Goal: Task Accomplishment & Management: Complete application form

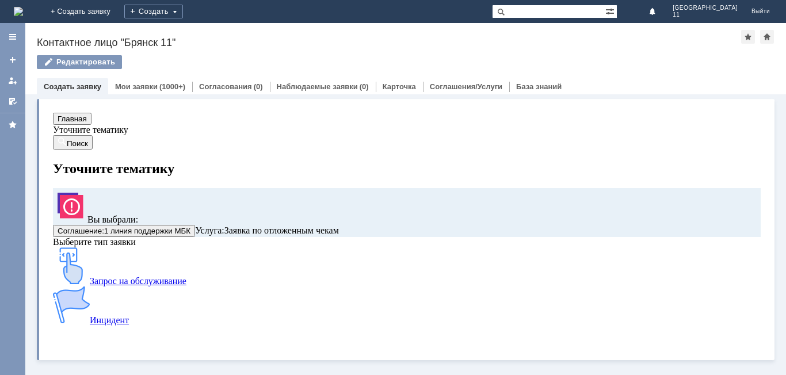
click at [23, 7] on img at bounding box center [18, 11] width 9 height 9
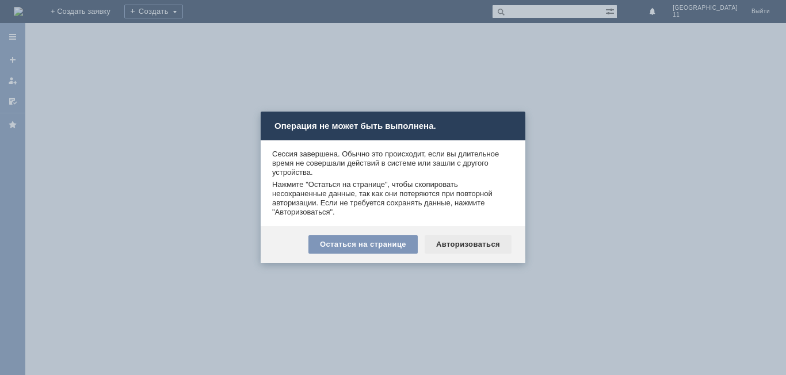
click at [458, 244] on div "Авторизоваться" at bounding box center [467, 244] width 87 height 18
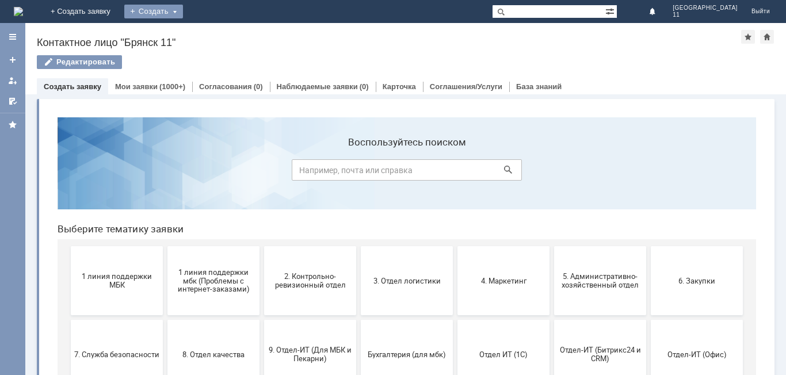
click at [183, 12] on div "Создать" at bounding box center [153, 12] width 59 height 14
click at [214, 30] on link "Заявка" at bounding box center [170, 35] width 87 height 14
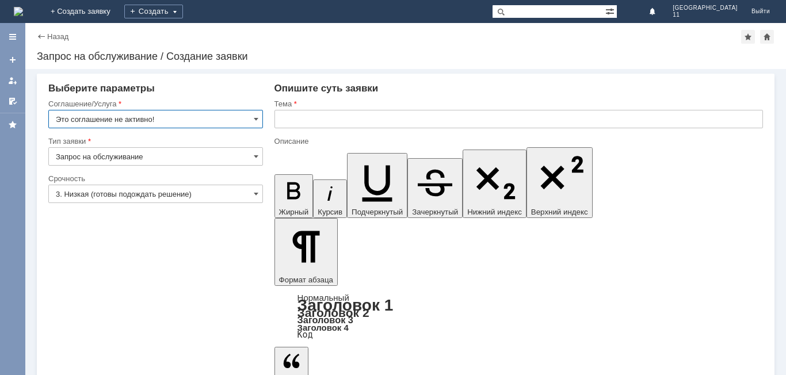
click at [193, 118] on input "Это соглашение не активно!" at bounding box center [155, 119] width 215 height 18
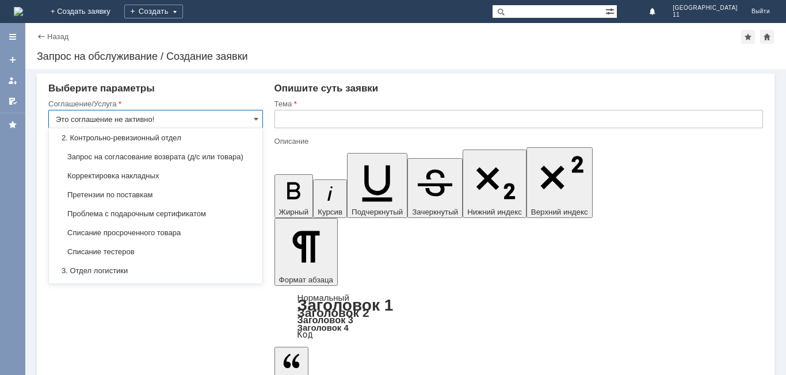
scroll to position [230, 0]
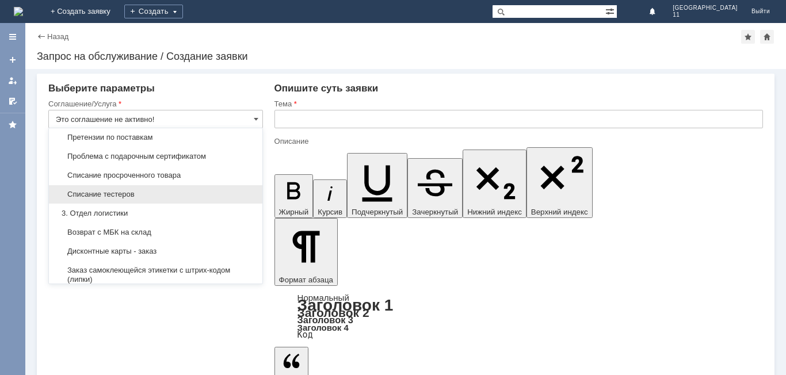
click at [132, 199] on span "Списание тестеров" at bounding box center [156, 194] width 200 height 9
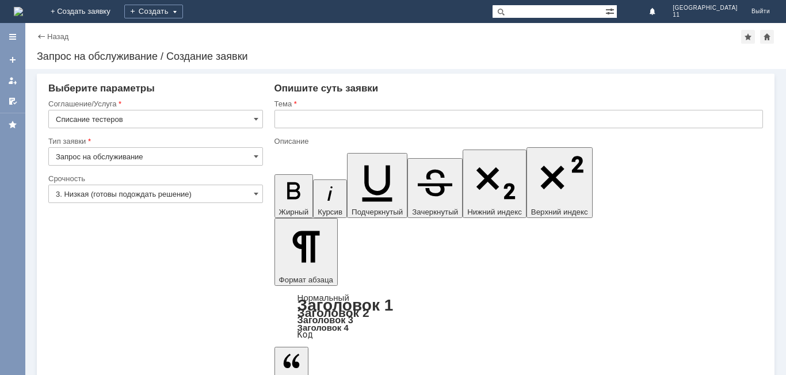
type input "Списание тестеров"
click at [113, 192] on input "3. Низкая (готовы подождать решение)" at bounding box center [155, 194] width 215 height 18
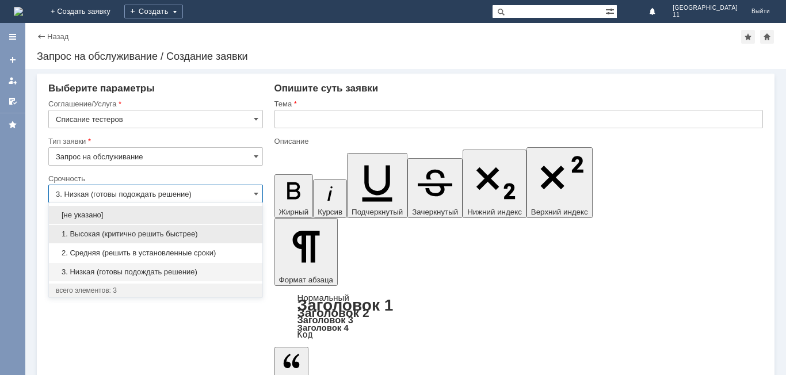
click at [121, 238] on span "1. Высокая (критично решить быстрее)" at bounding box center [156, 233] width 200 height 9
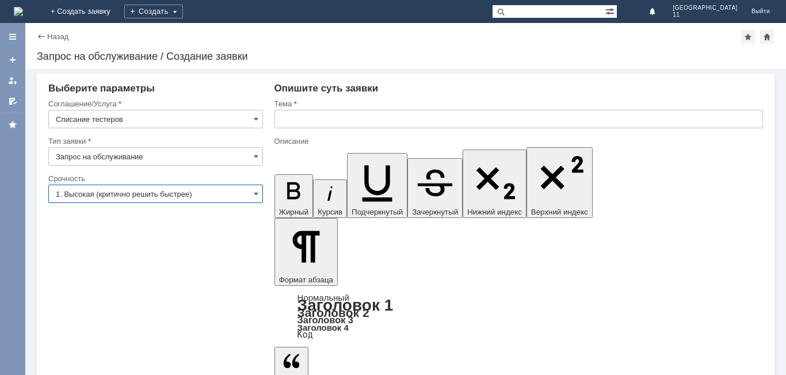
type input "1. Высокая (критично решить быстрее)"
click at [369, 119] on input "text" at bounding box center [518, 119] width 488 height 18
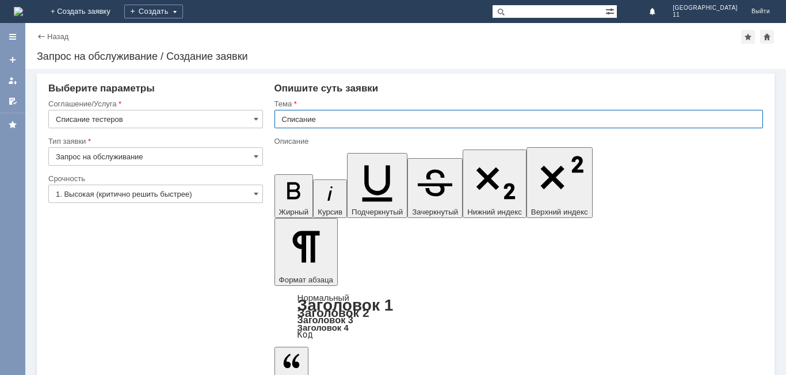
type input "Списание"
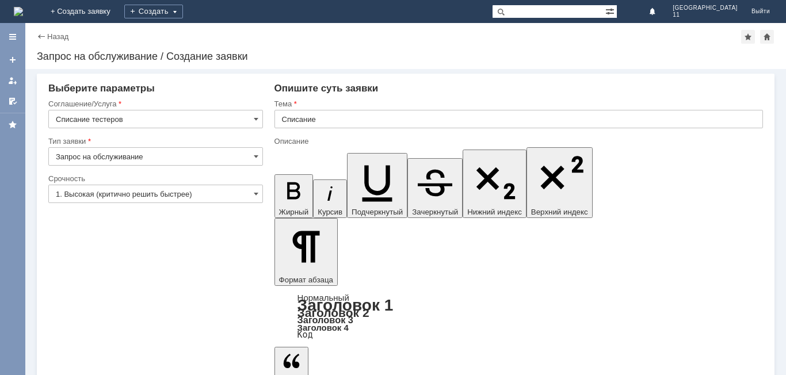
click at [23, 7] on img at bounding box center [18, 11] width 9 height 9
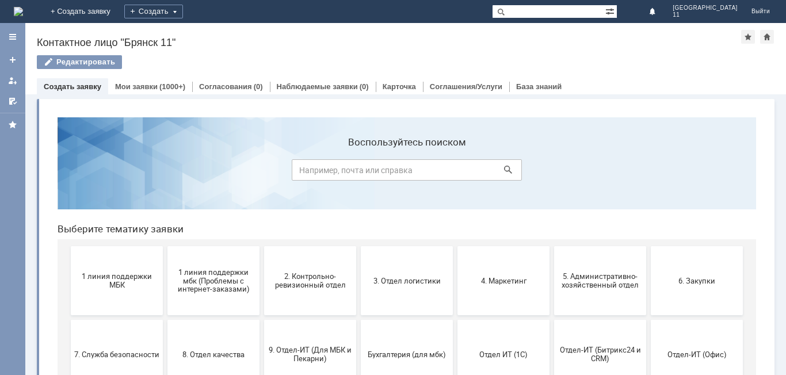
click at [23, 10] on img at bounding box center [18, 11] width 9 height 9
click at [183, 10] on div "Создать" at bounding box center [153, 12] width 59 height 14
click at [214, 37] on link "Заявка" at bounding box center [170, 35] width 87 height 14
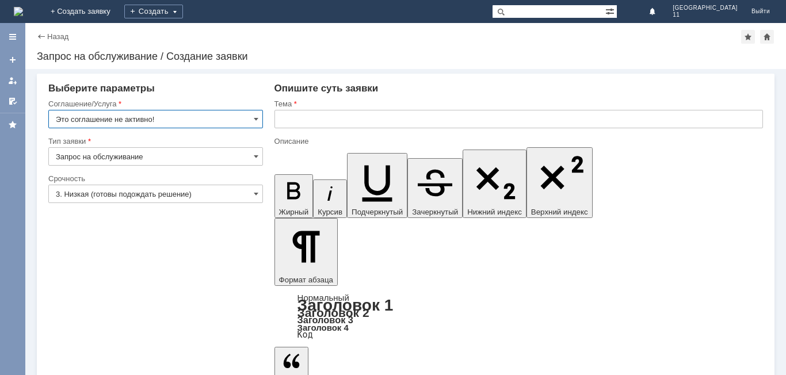
click at [229, 118] on input "Это соглашение не активно!" at bounding box center [155, 119] width 215 height 18
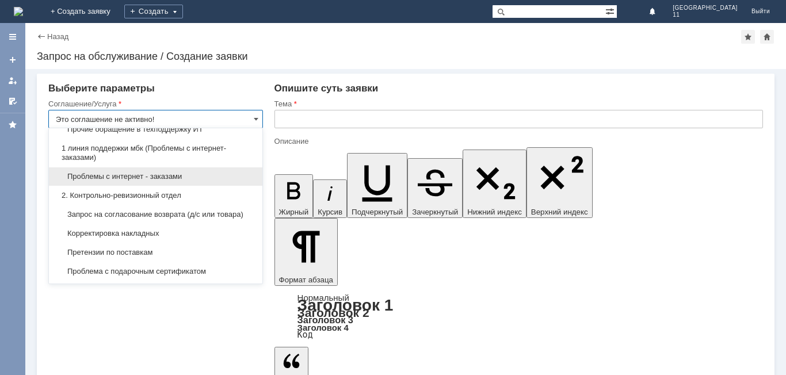
scroll to position [173, 0]
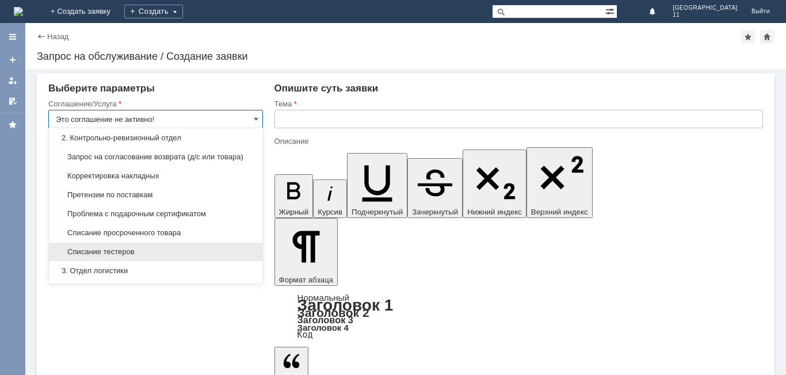
click at [151, 256] on span "Списание тестеров" at bounding box center [156, 251] width 200 height 9
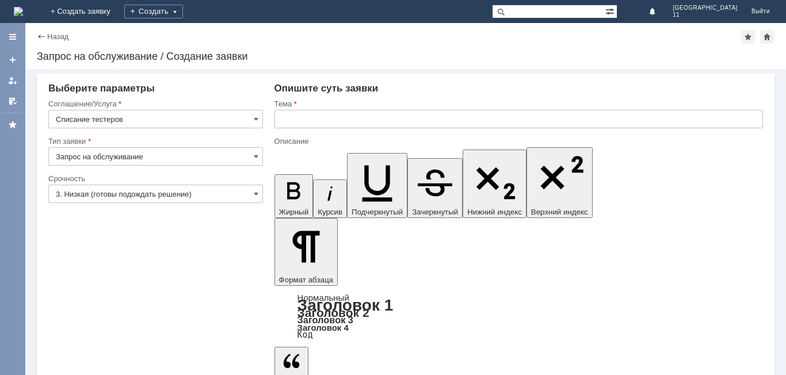
type input "Списание тестеров"
click at [117, 198] on input "3. Низкая (готовы подождать решение)" at bounding box center [155, 194] width 215 height 18
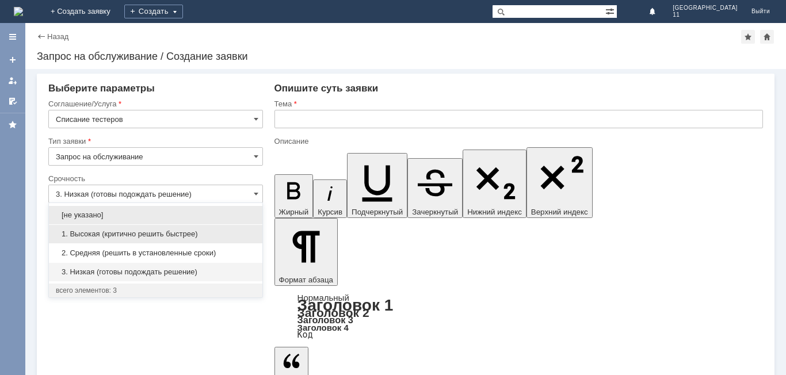
click at [110, 242] on div "1. Высокая (критично решить быстрее)" at bounding box center [155, 234] width 213 height 18
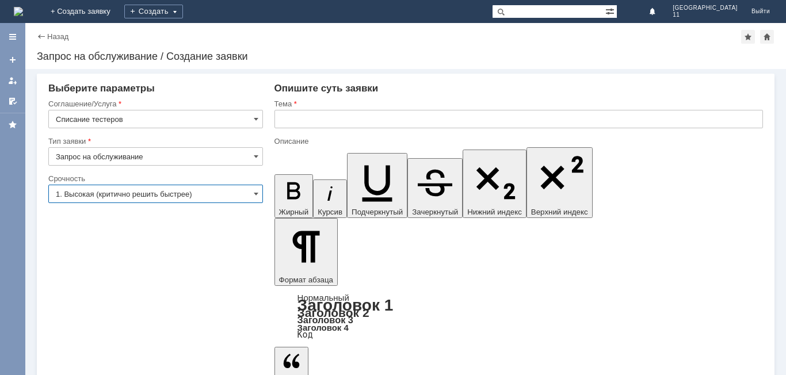
type input "1. Высокая (критично решить быстрее)"
click at [301, 116] on input "text" at bounding box center [518, 119] width 488 height 18
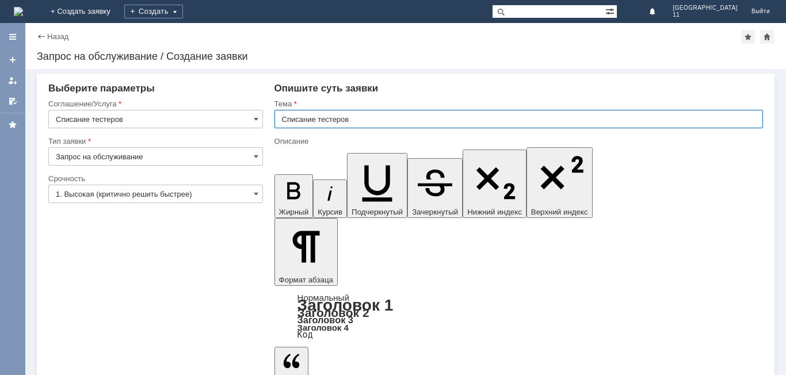
type input "Списание тестеров"
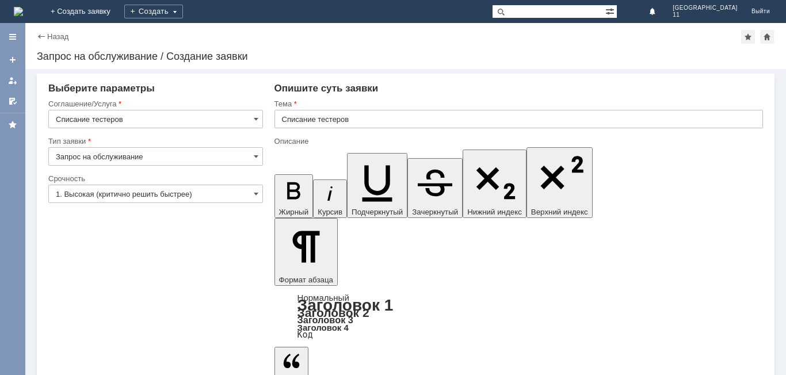
copy div "Бердникова А.И/ Добрый день! Прошу вас принять заявку на списание тестерной про…"
click at [23, 13] on img at bounding box center [18, 11] width 9 height 9
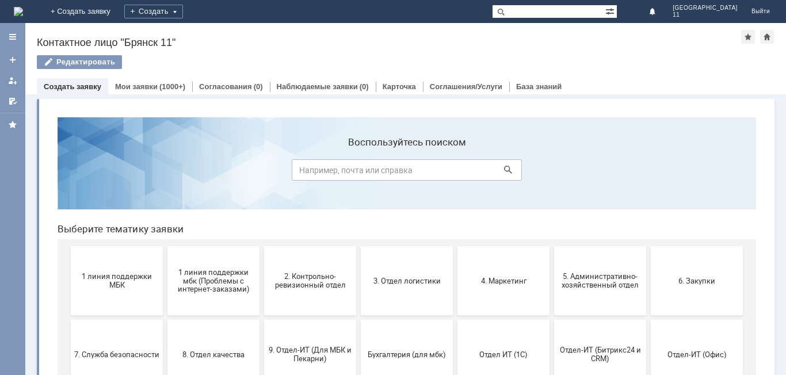
drag, startPoint x: 69, startPoint y: 16, endPoint x: 93, endPoint y: 25, distance: 26.1
click at [23, 16] on img at bounding box center [18, 11] width 9 height 9
click at [183, 13] on div "Создать" at bounding box center [153, 12] width 59 height 14
click at [214, 36] on link "Заявка" at bounding box center [170, 35] width 87 height 14
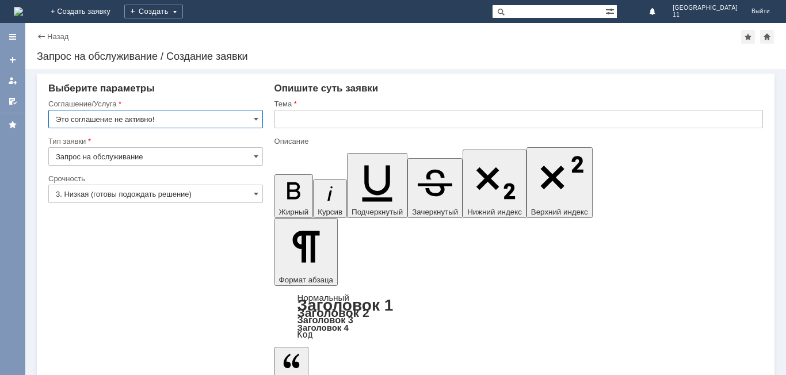
click at [206, 122] on input "Это соглашение не активно!" at bounding box center [155, 119] width 215 height 18
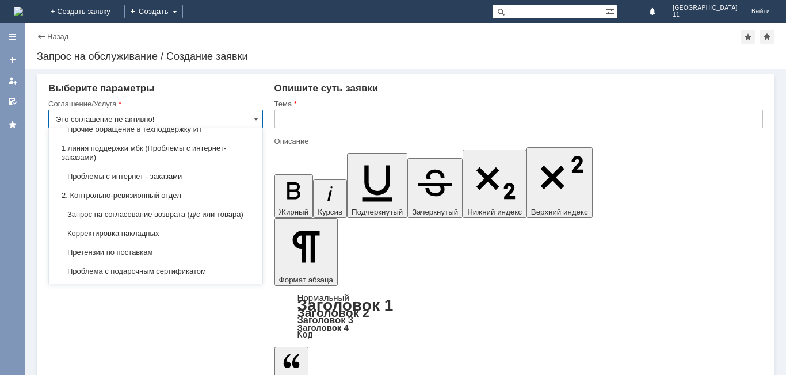
scroll to position [230, 0]
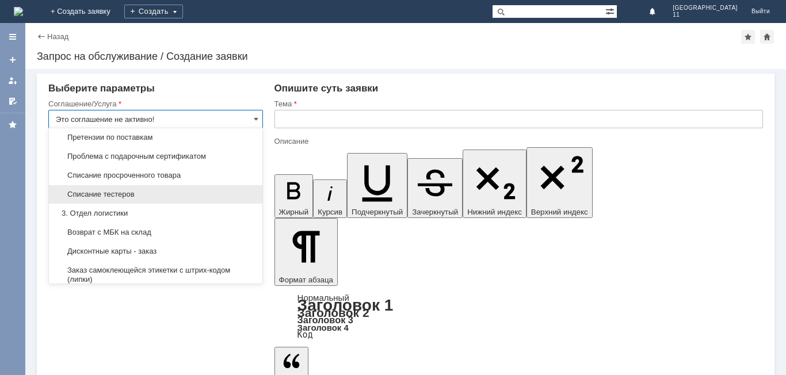
click at [154, 199] on span "Списание тестеров" at bounding box center [156, 194] width 200 height 9
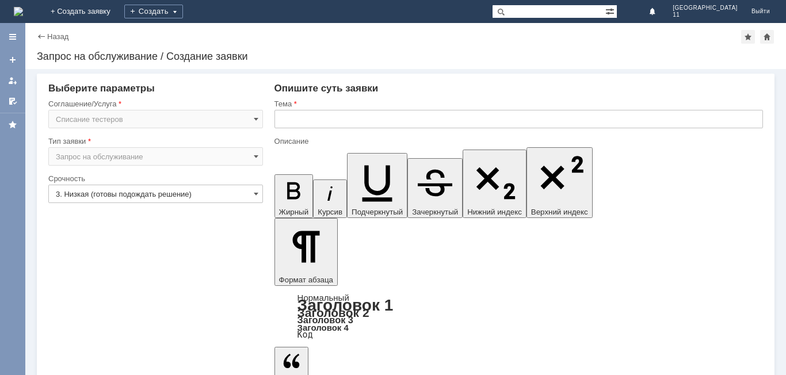
type input "Списание тестеров"
click at [155, 202] on input "3. Низкая (готовы подождать решение)" at bounding box center [155, 194] width 215 height 18
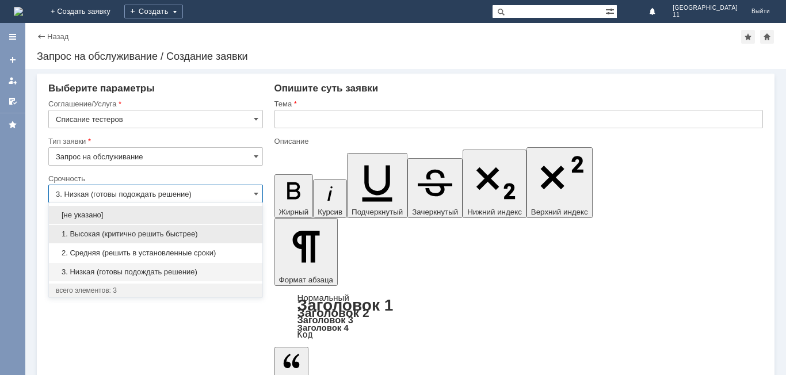
click at [148, 234] on span "1. Высокая (критично решить быстрее)" at bounding box center [156, 233] width 200 height 9
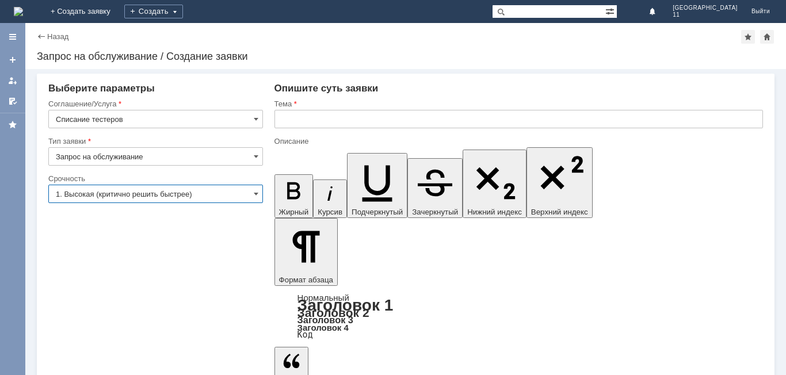
type input "1. Высокая (критично решить быстрее)"
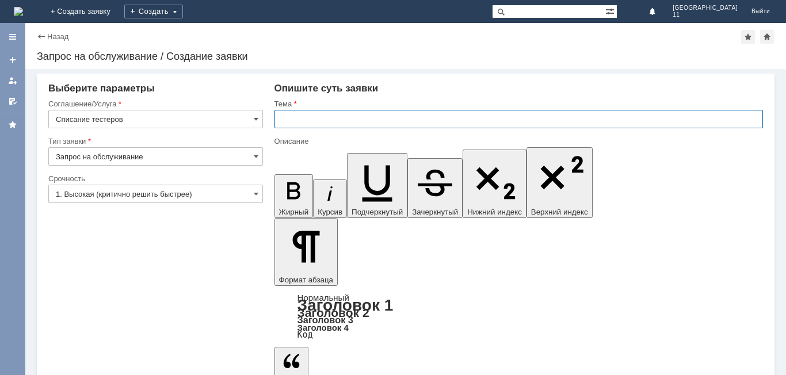
click at [298, 116] on input "text" at bounding box center [518, 119] width 488 height 18
type input "Списание тестерной продукции"
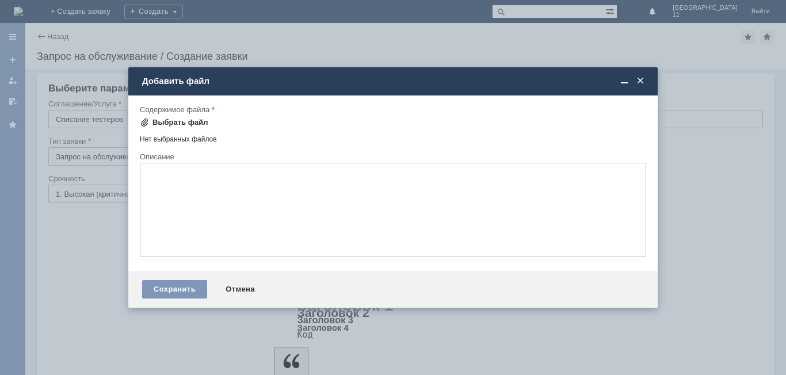
click at [178, 125] on div "Выбрать файл" at bounding box center [180, 122] width 56 height 9
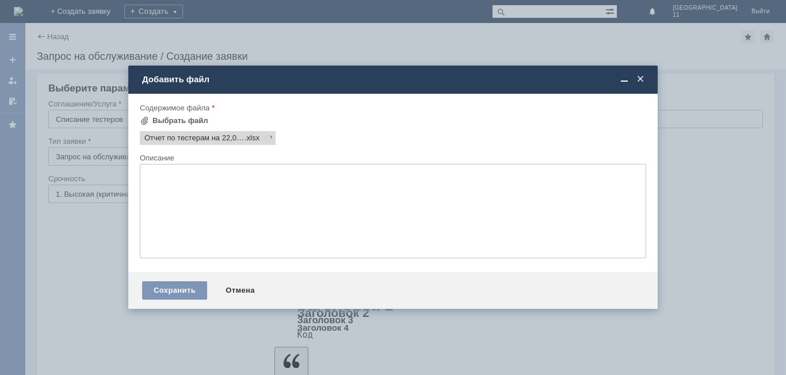
scroll to position [0, 0]
click at [191, 288] on div "Сохранить" at bounding box center [174, 290] width 65 height 18
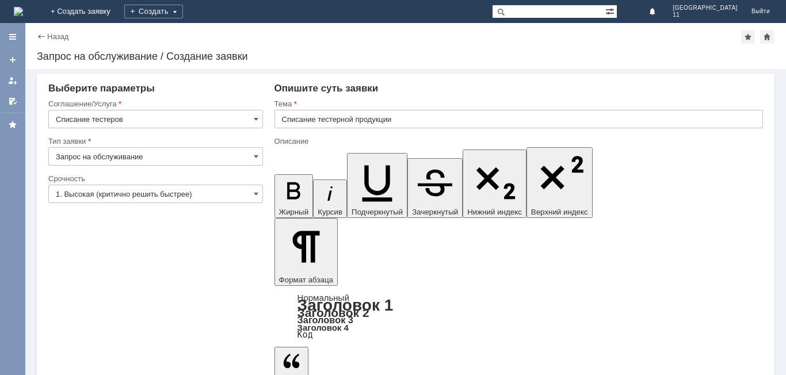
click at [23, 9] on img at bounding box center [18, 11] width 9 height 9
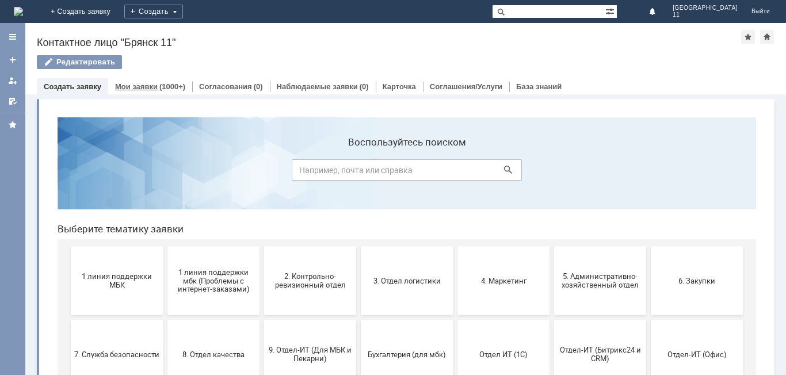
click at [143, 86] on link "Мои заявки" at bounding box center [136, 86] width 43 height 9
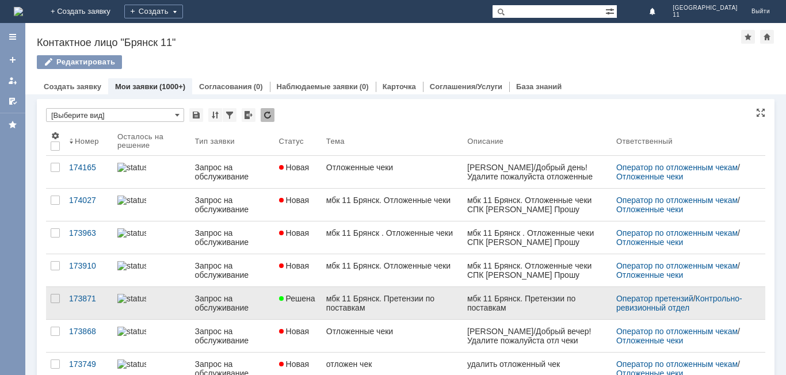
click at [428, 313] on link "мбк 11 Брянск. Претензии по поставкам" at bounding box center [391, 303] width 141 height 32
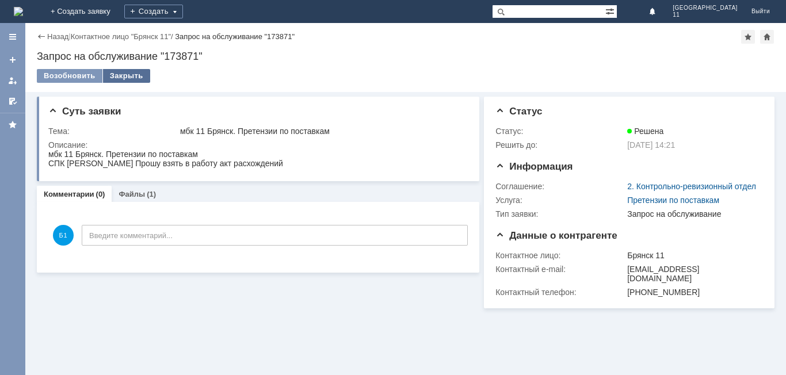
click at [120, 75] on div "Закрыть" at bounding box center [126, 76] width 47 height 14
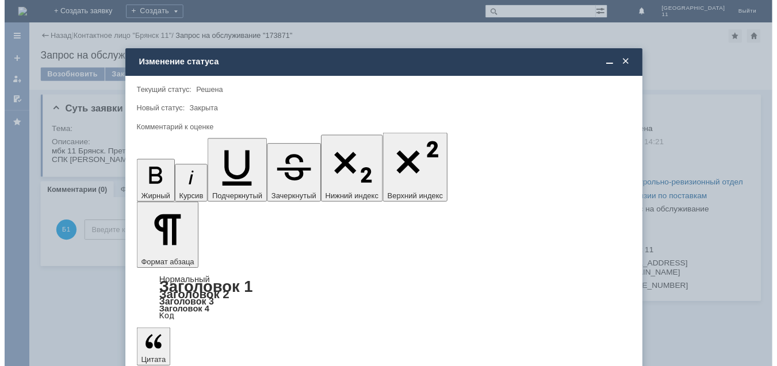
scroll to position [43, 0]
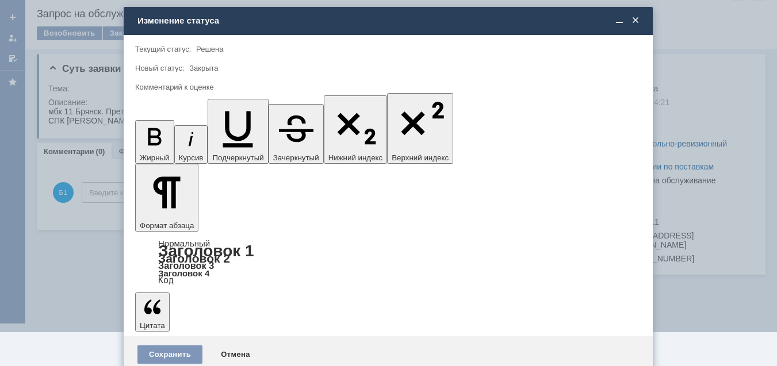
click at [224, 339] on span "5 - Отлично" at bounding box center [388, 340] width 491 height 9
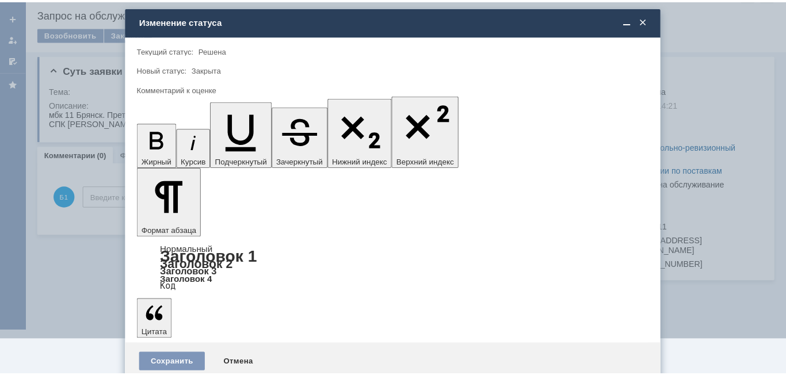
scroll to position [0, 0]
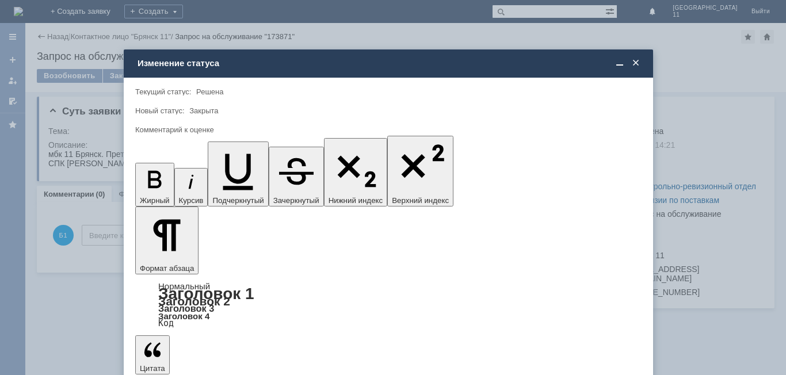
type input "5 - Отлично"
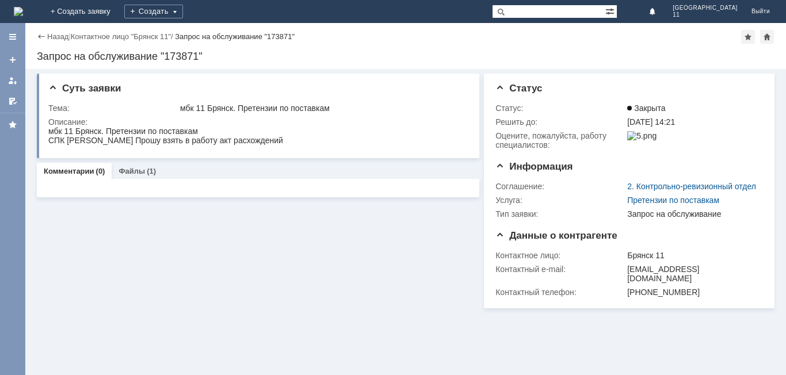
click at [23, 16] on img at bounding box center [18, 11] width 9 height 9
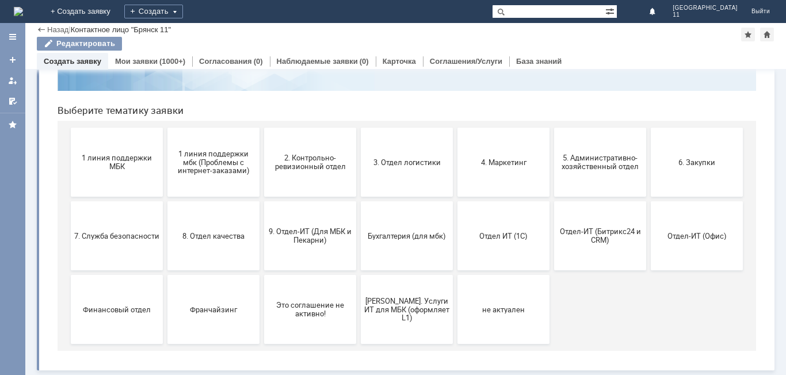
scroll to position [94, 0]
drag, startPoint x: 783, startPoint y: 159, endPoint x: 682, endPoint y: 286, distance: 162.1
click at [157, 56] on div "Мои заявки (1000+)" at bounding box center [150, 61] width 84 height 17
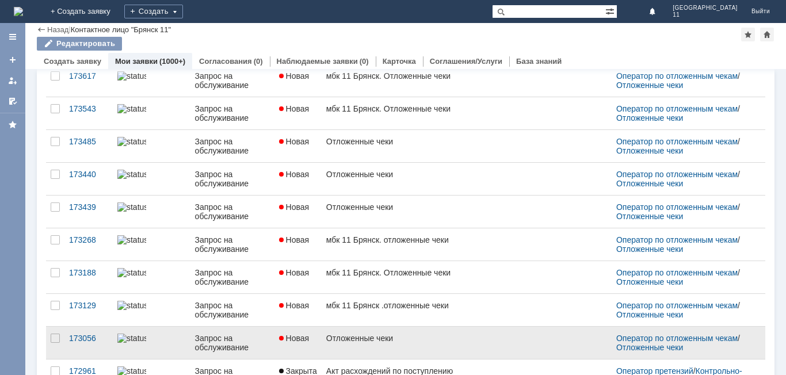
scroll to position [386, 0]
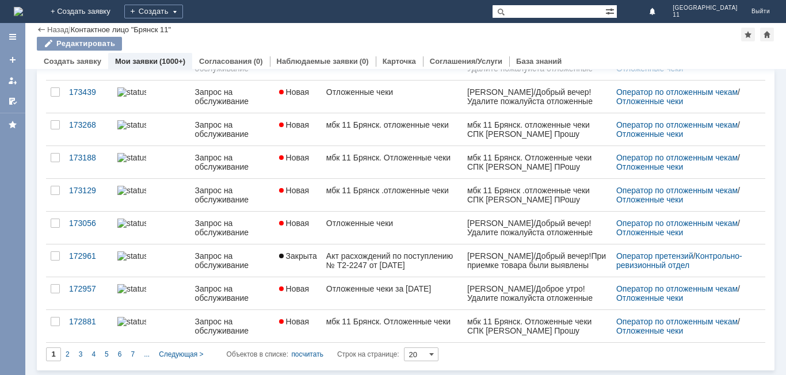
click at [67, 359] on div "2" at bounding box center [67, 354] width 13 height 14
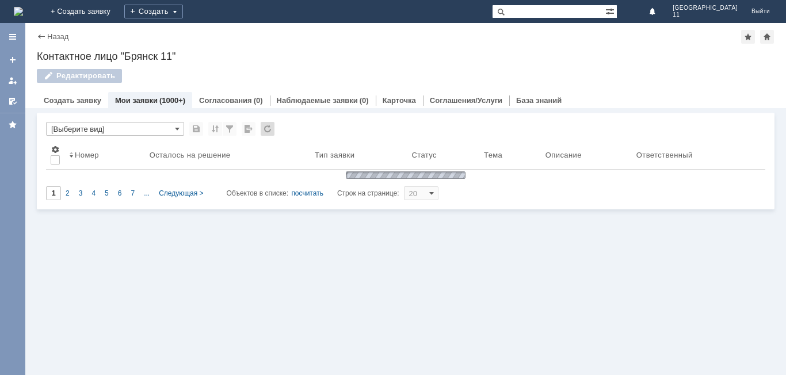
type input "2"
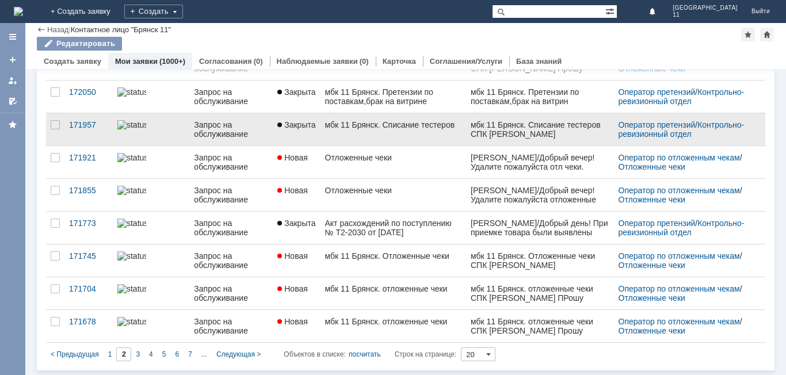
click at [376, 133] on link "мбк 11 Брянск. Списание тестеров" at bounding box center [392, 129] width 145 height 32
